Goal: Find specific page/section: Find specific page/section

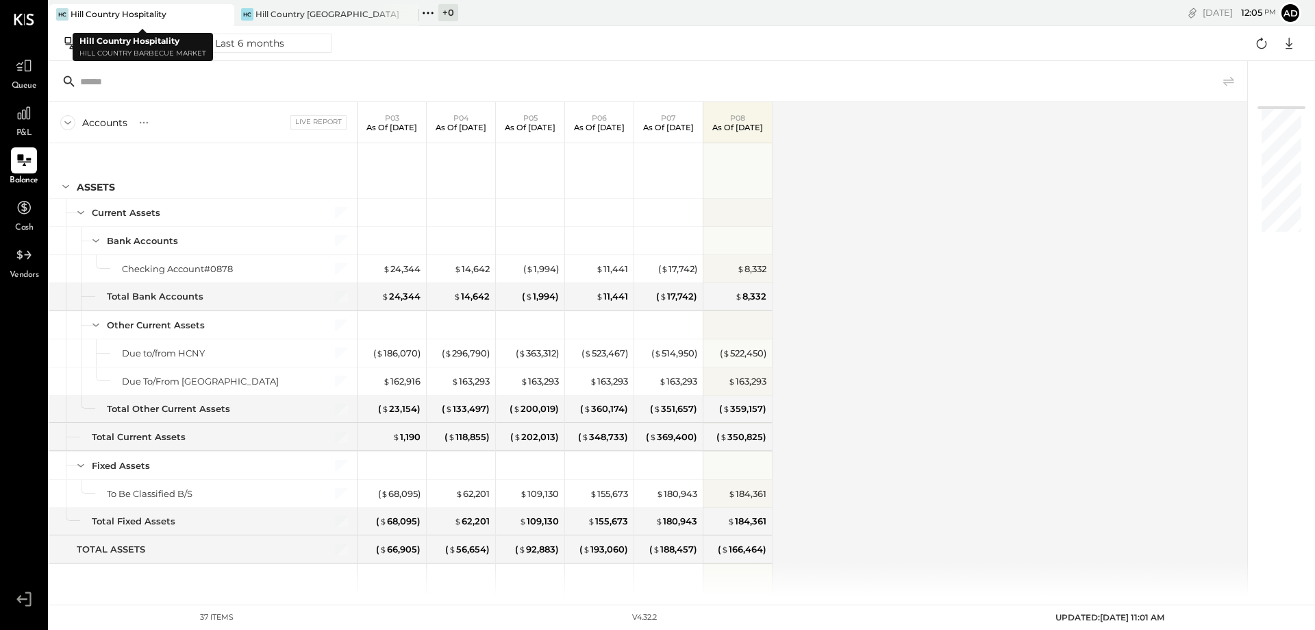
click at [135, 14] on div "Hill Country Hospitality" at bounding box center [119, 14] width 96 height 12
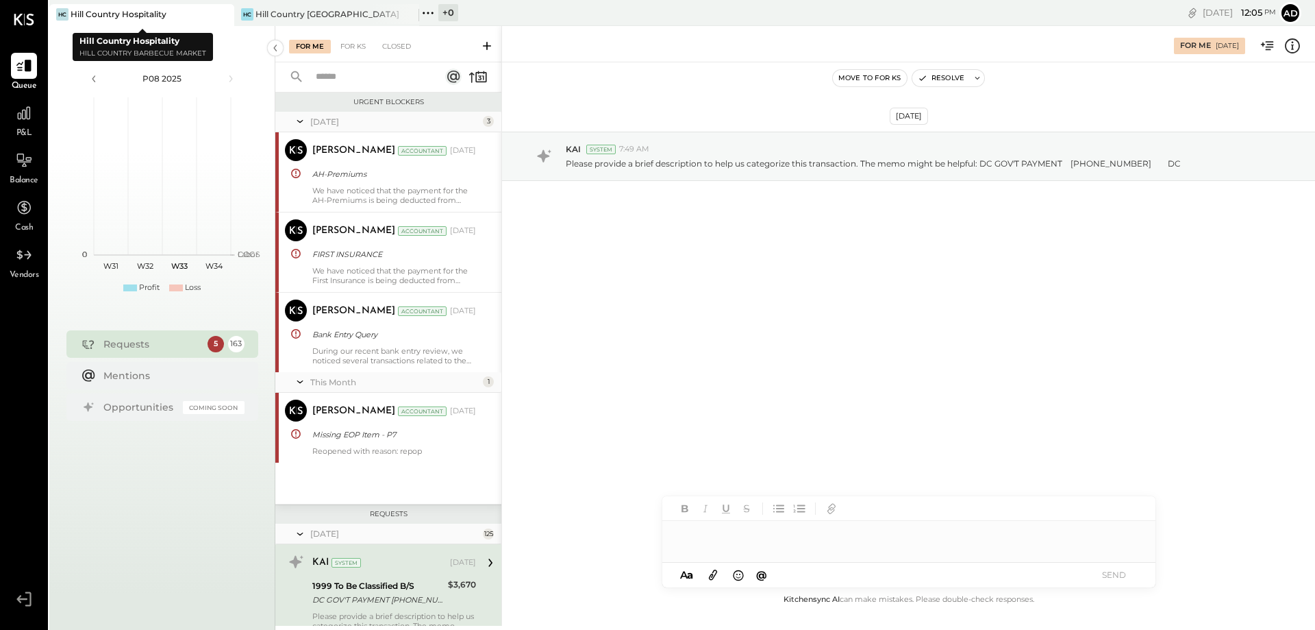
scroll to position [230, 0]
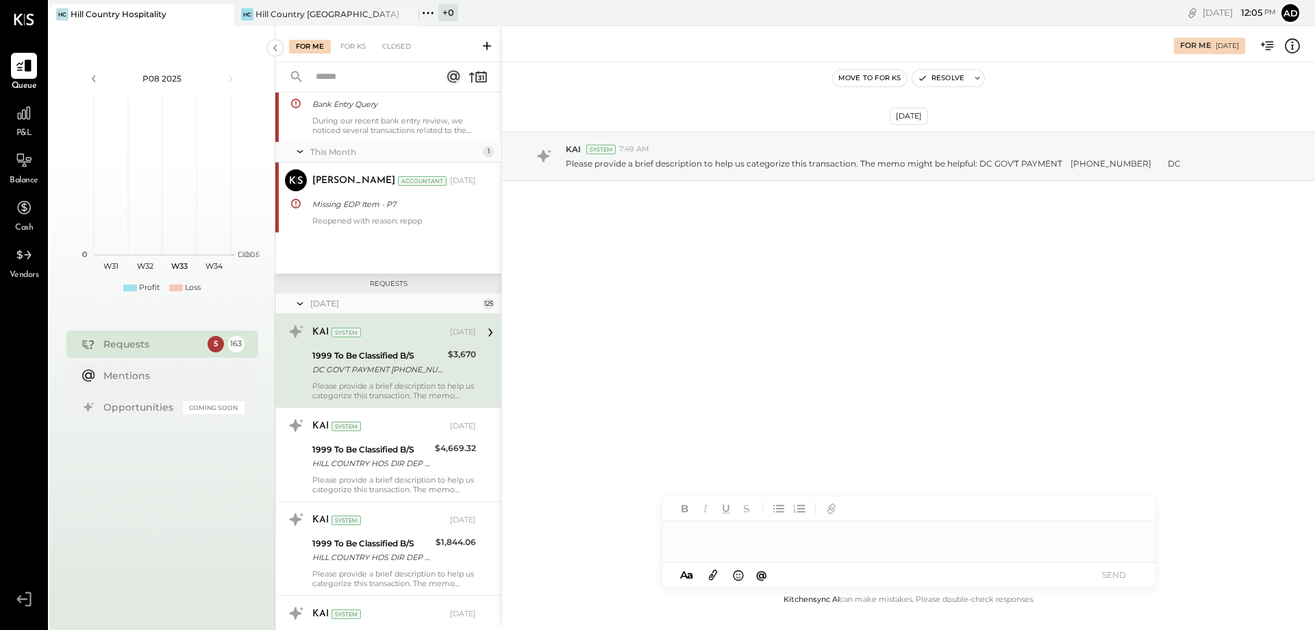
click at [25, 134] on span "P&L" at bounding box center [24, 133] width 16 height 12
